Goal: Use online tool/utility: Utilize a website feature to perform a specific function

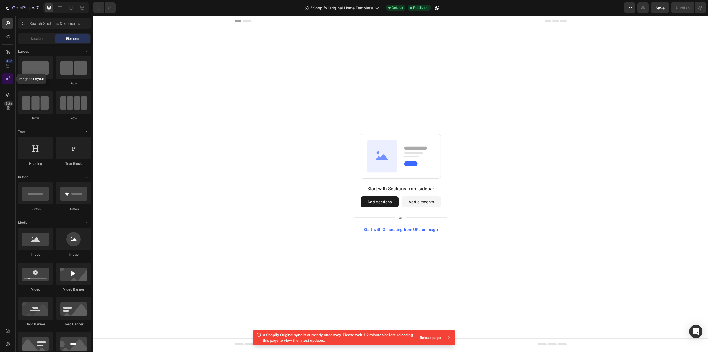
click at [9, 81] on icon at bounding box center [8, 79] width 6 height 6
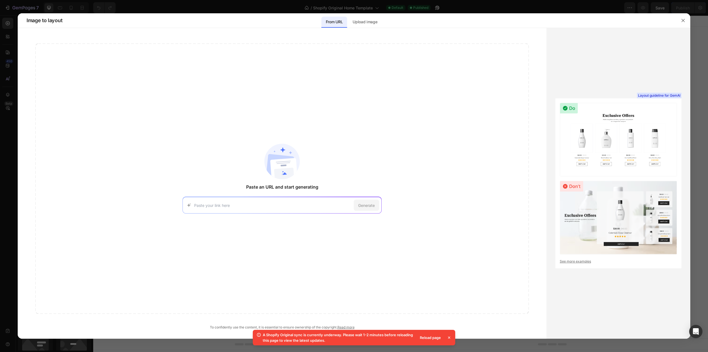
click at [237, 203] on input at bounding box center [272, 205] width 157 height 6
type input "[DOMAIN_NAME]"
click at [365, 204] on span "Generate" at bounding box center [366, 205] width 17 height 6
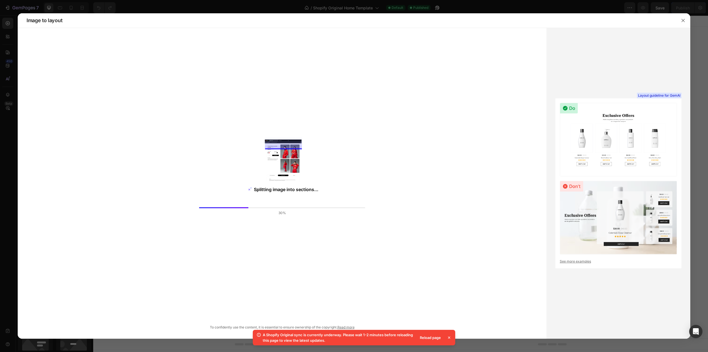
click at [449, 337] on icon at bounding box center [450, 337] width 6 height 6
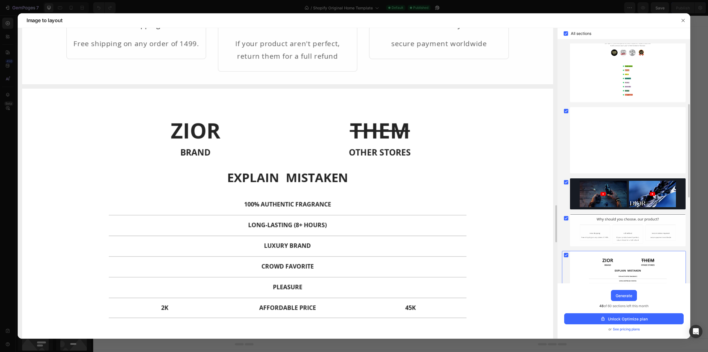
scroll to position [1648, 0]
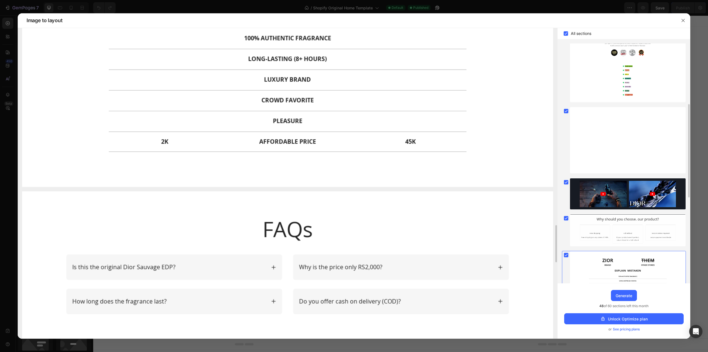
click at [323, 100] on img at bounding box center [287, 55] width 531 height 264
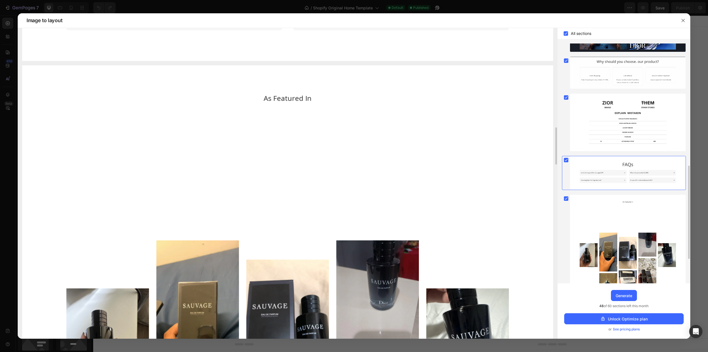
scroll to position [194, 0]
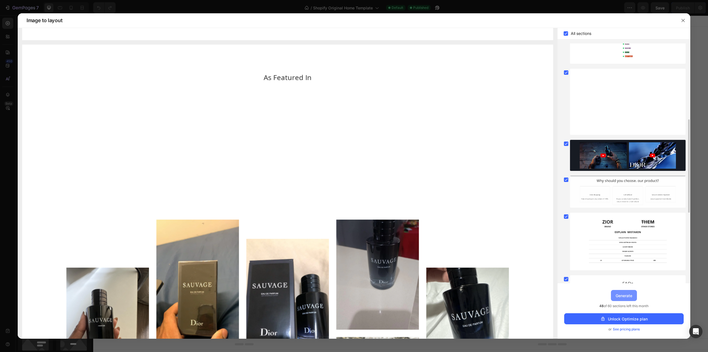
click at [629, 298] on div "Generate" at bounding box center [624, 295] width 17 height 6
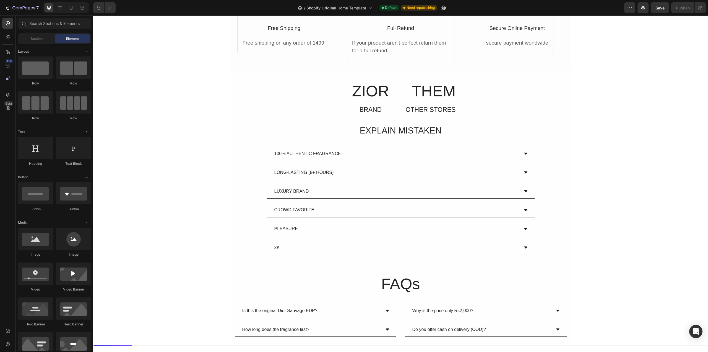
scroll to position [1079, 0]
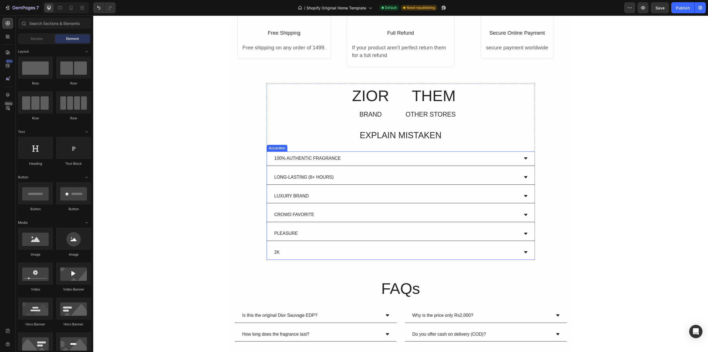
click at [524, 159] on icon at bounding box center [525, 158] width 3 height 2
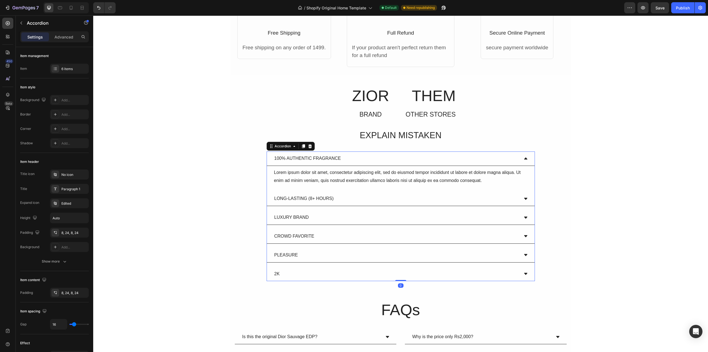
click at [524, 159] on icon at bounding box center [525, 158] width 3 height 2
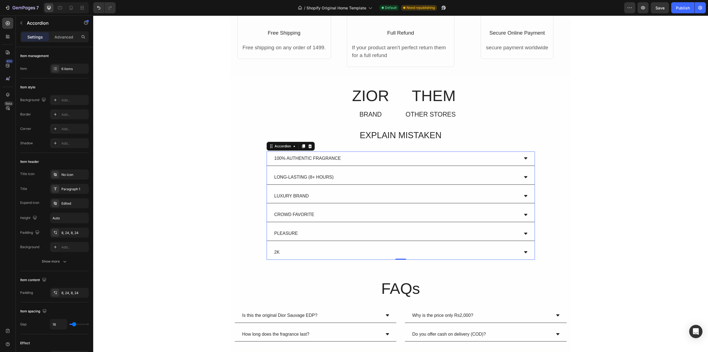
click at [525, 178] on icon at bounding box center [526, 177] width 4 height 4
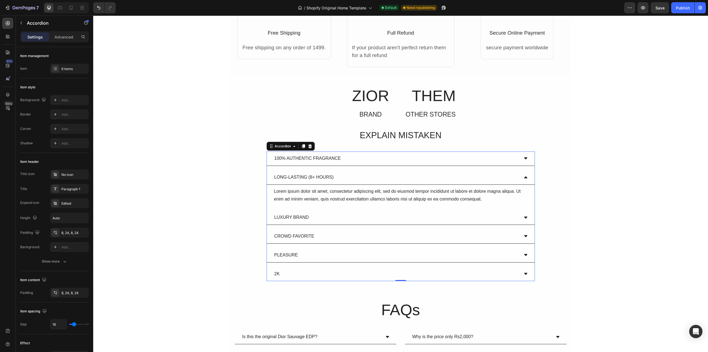
click at [524, 178] on icon at bounding box center [526, 177] width 4 height 4
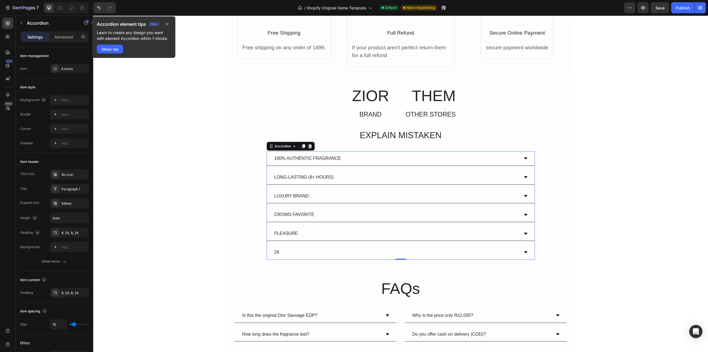
click at [525, 197] on icon at bounding box center [526, 196] width 4 height 4
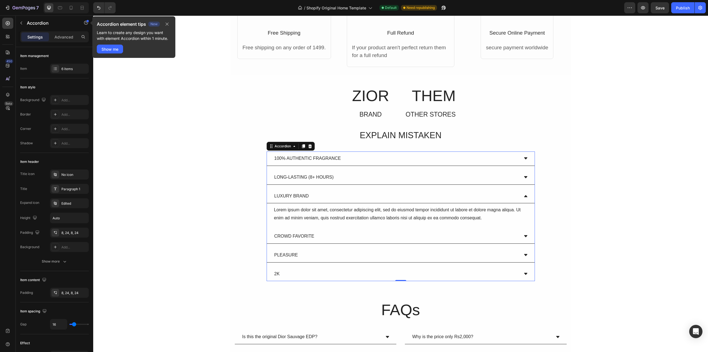
click at [524, 237] on icon at bounding box center [525, 236] width 3 height 2
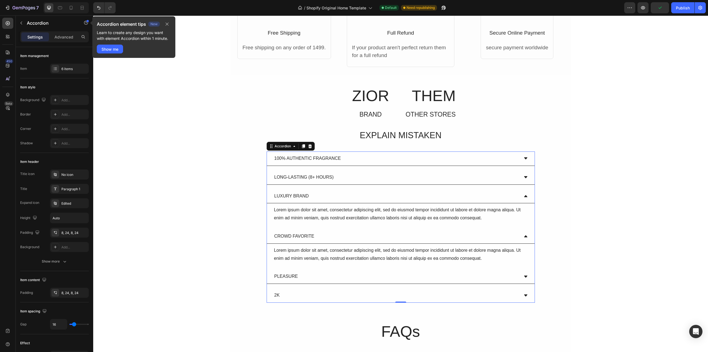
click at [524, 278] on icon at bounding box center [526, 276] width 4 height 4
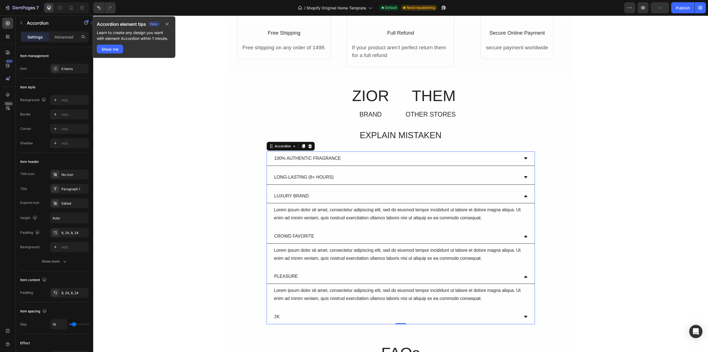
click at [525, 314] on div "2K" at bounding box center [401, 317] width 268 height 14
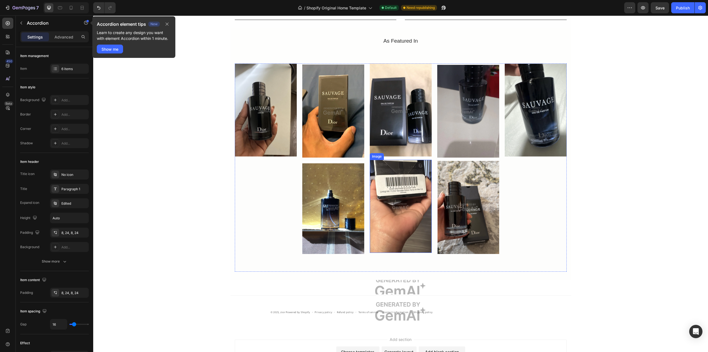
scroll to position [1443, 0]
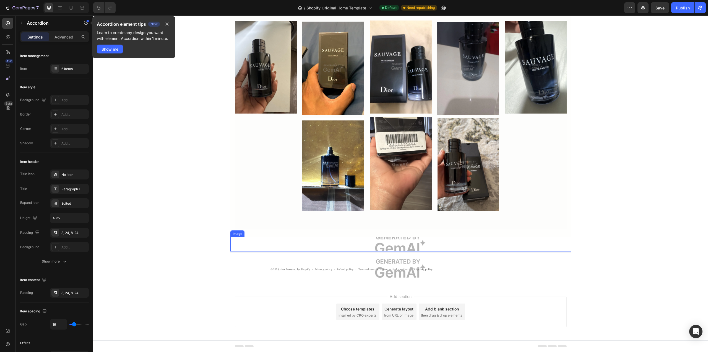
click at [443, 244] on img at bounding box center [400, 244] width 341 height 14
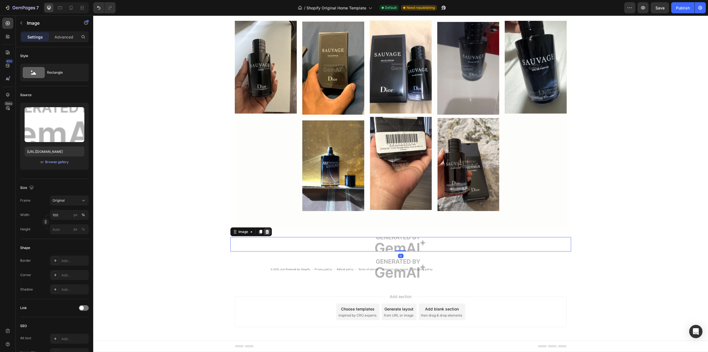
click at [265, 232] on icon at bounding box center [267, 232] width 4 height 4
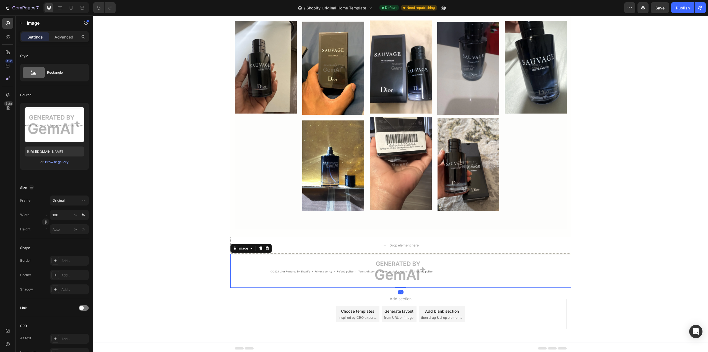
click at [245, 269] on img at bounding box center [400, 270] width 341 height 34
click at [265, 248] on icon at bounding box center [267, 248] width 4 height 4
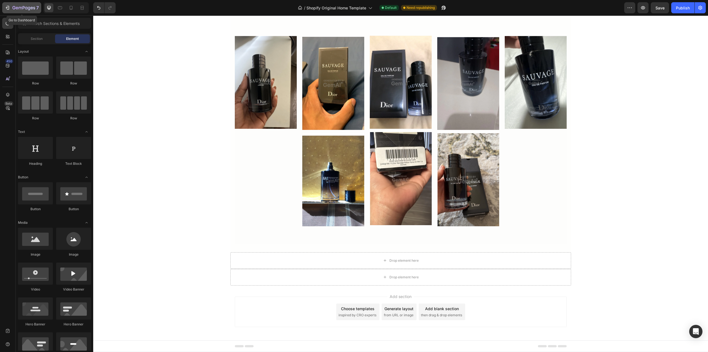
click at [8, 7] on icon "button" at bounding box center [8, 8] width 6 height 6
